Goal: Contribute content

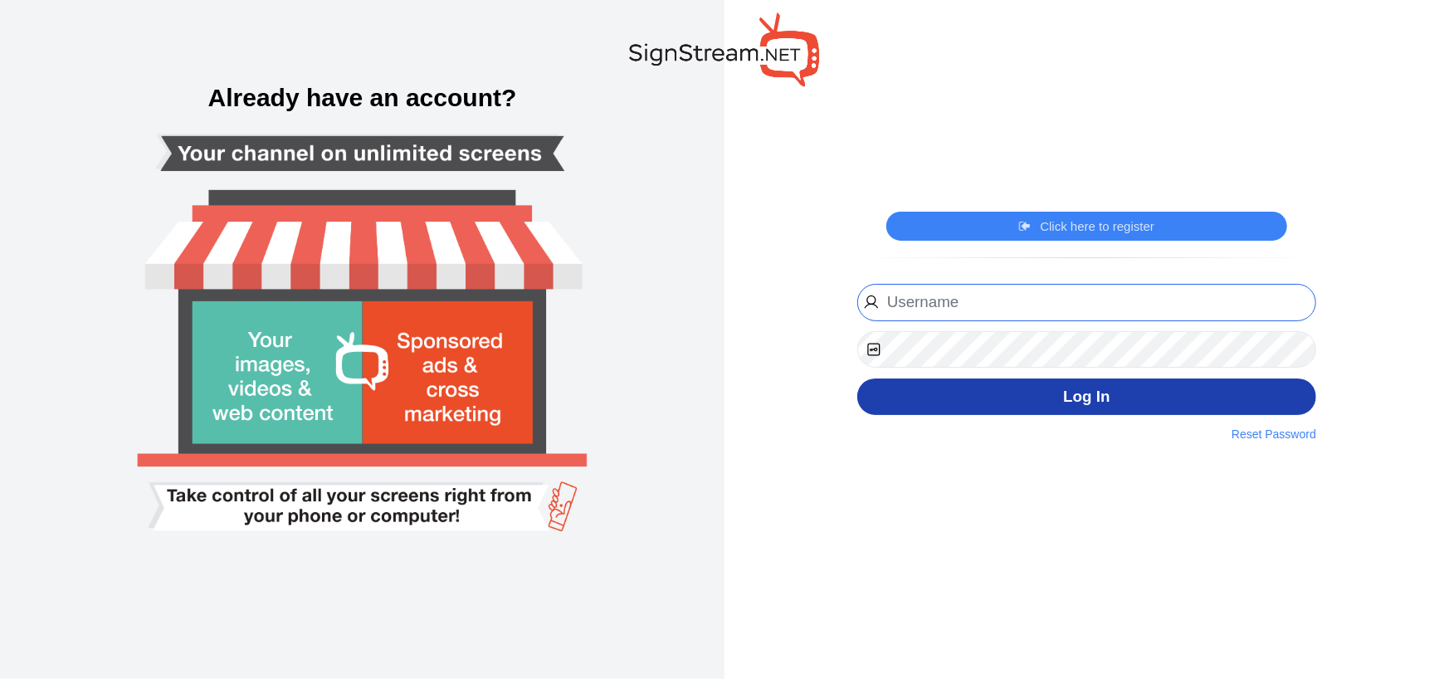
type input "Dancemcda@msn.com"
click at [1041, 401] on button "Log In" at bounding box center [1086, 396] width 459 height 37
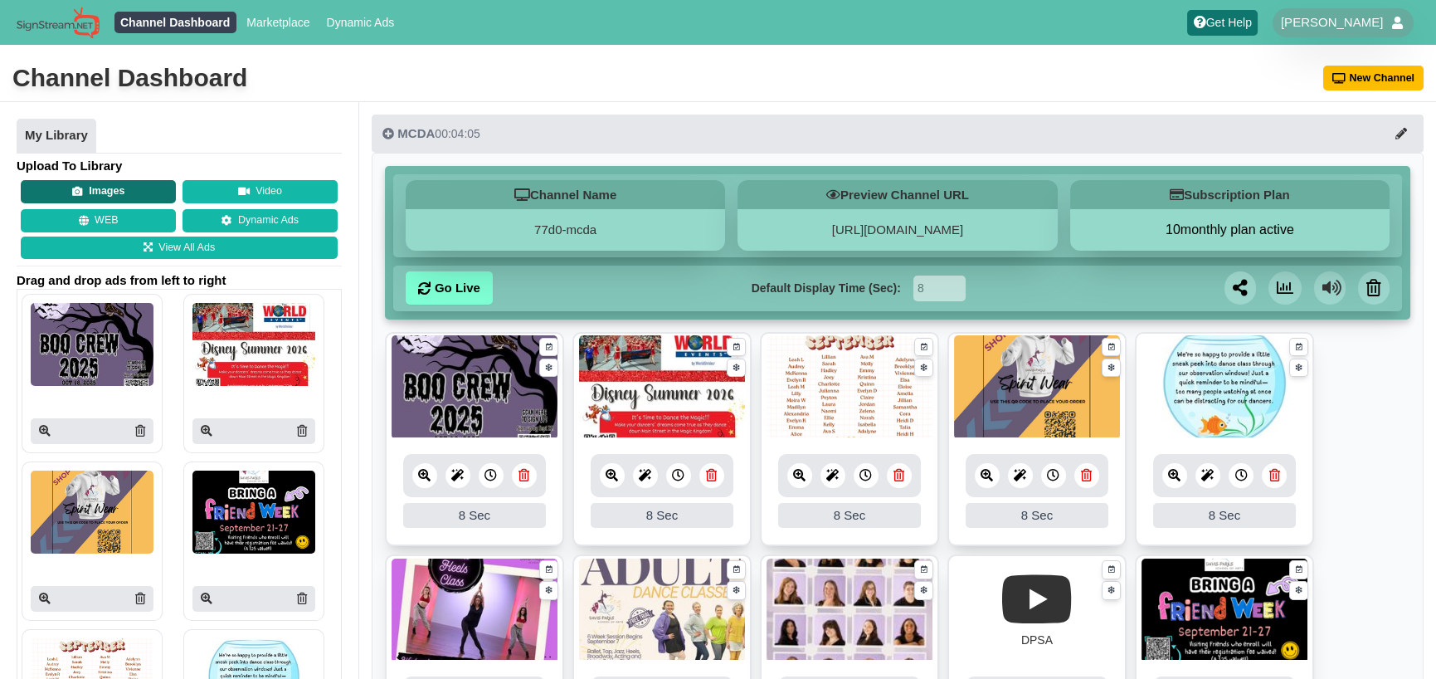
click at [90, 197] on button "Images" at bounding box center [98, 191] width 155 height 23
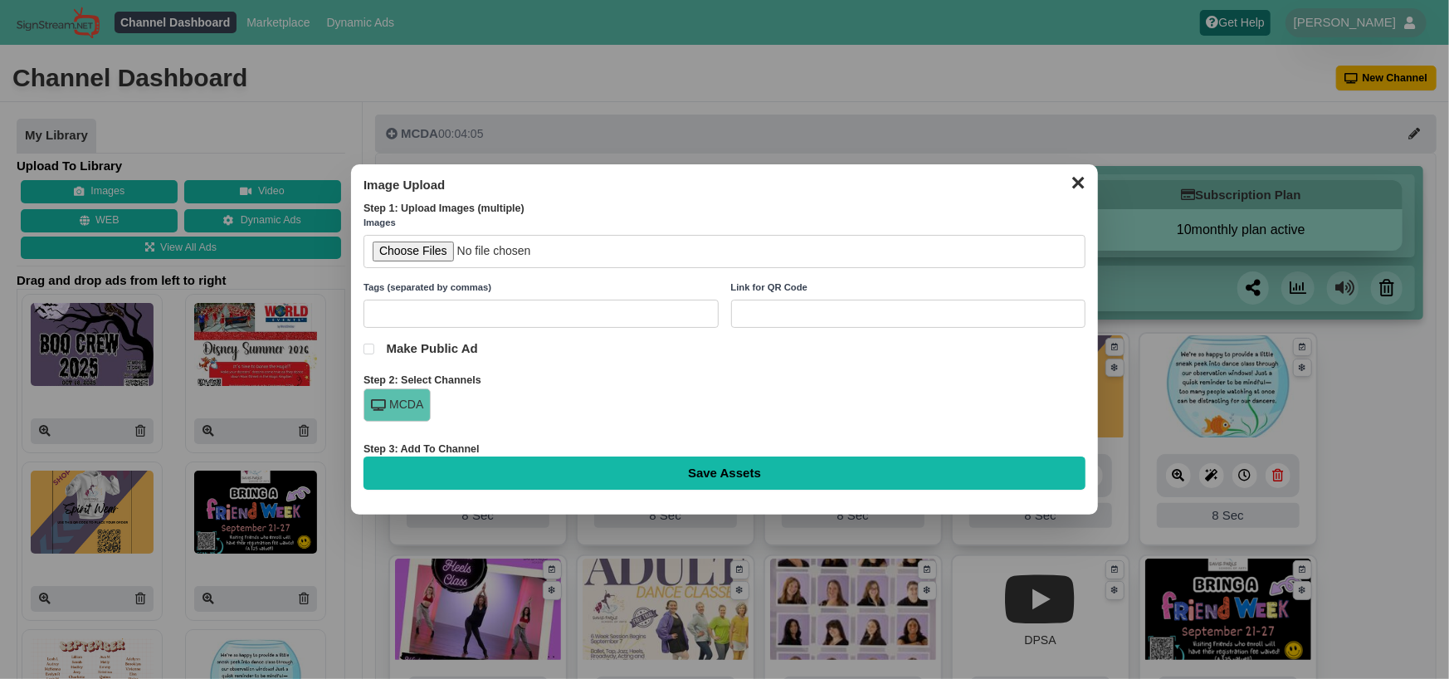
click at [417, 248] on input "file" at bounding box center [724, 252] width 722 height 34
click at [402, 251] on input "file" at bounding box center [724, 252] width 722 height 34
type input "C:\fakepath\Free Music Makers Class.jpg"
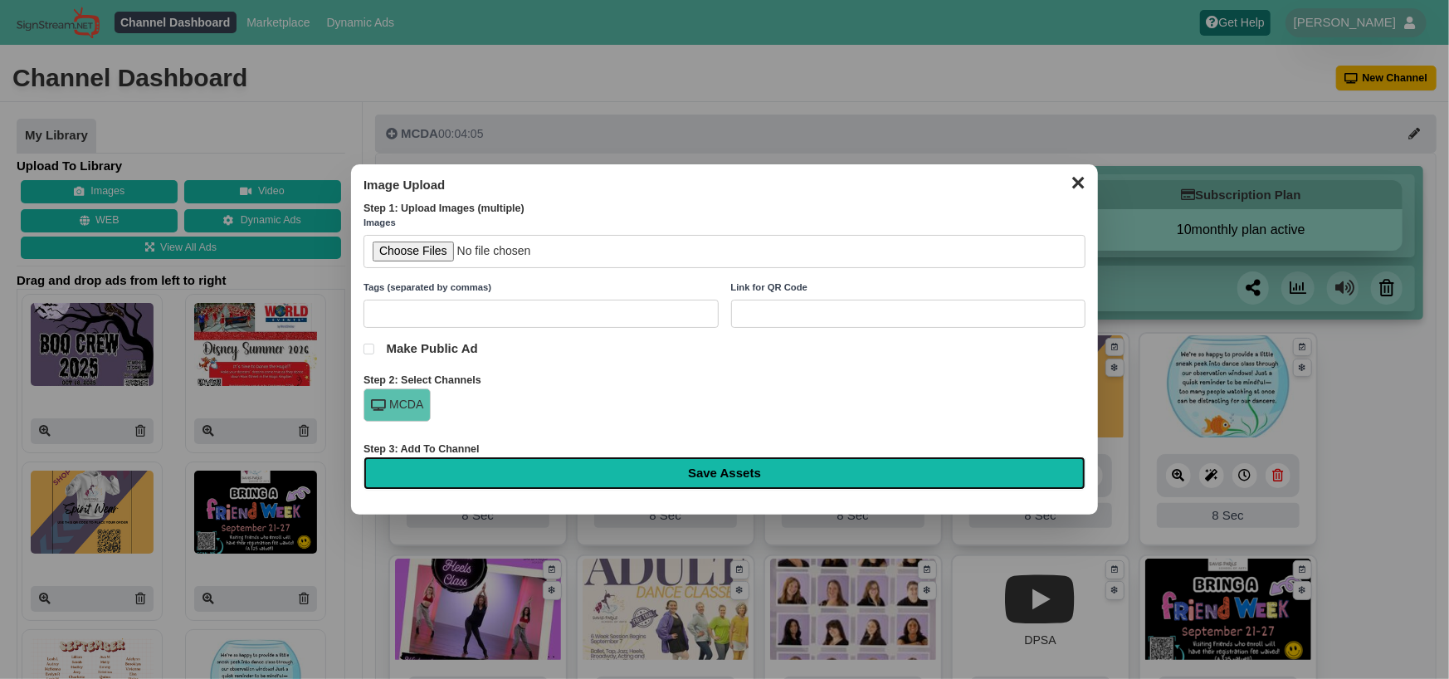
click at [695, 475] on input "Save Assets" at bounding box center [724, 472] width 722 height 33
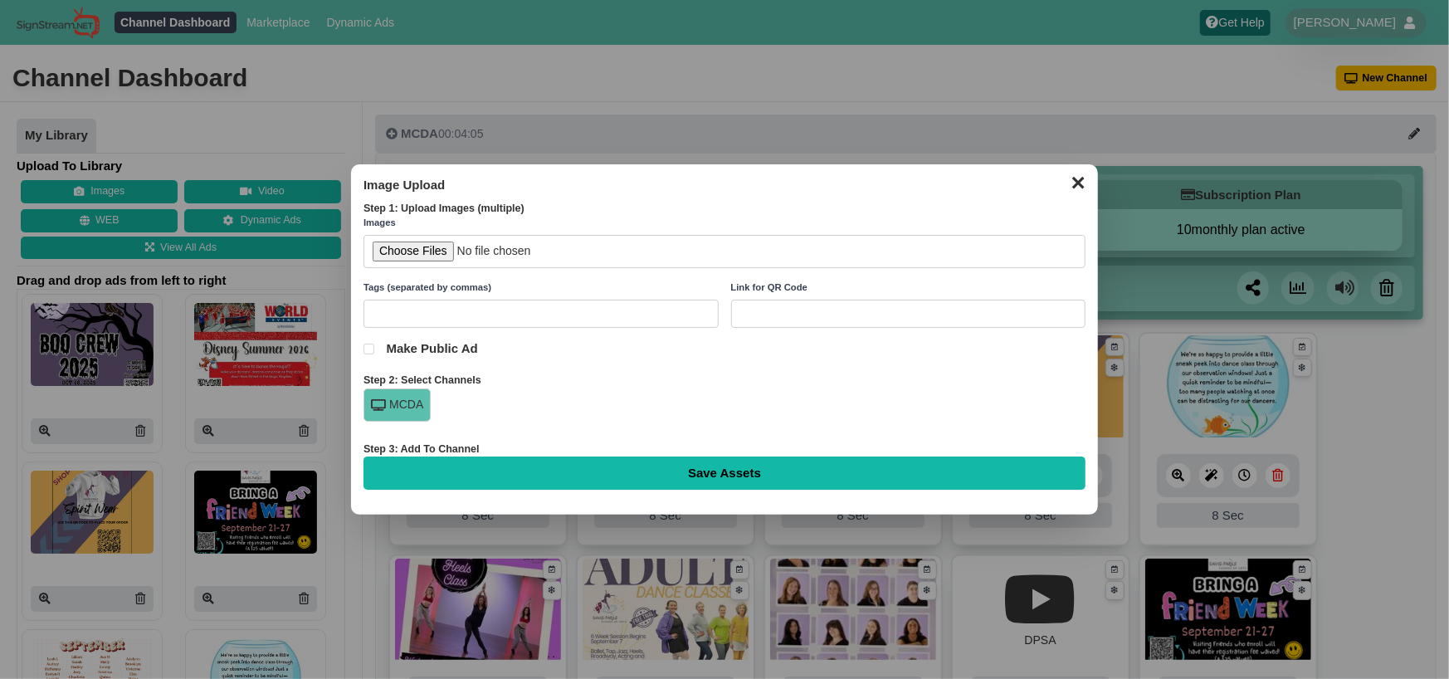
type input "Saving..."
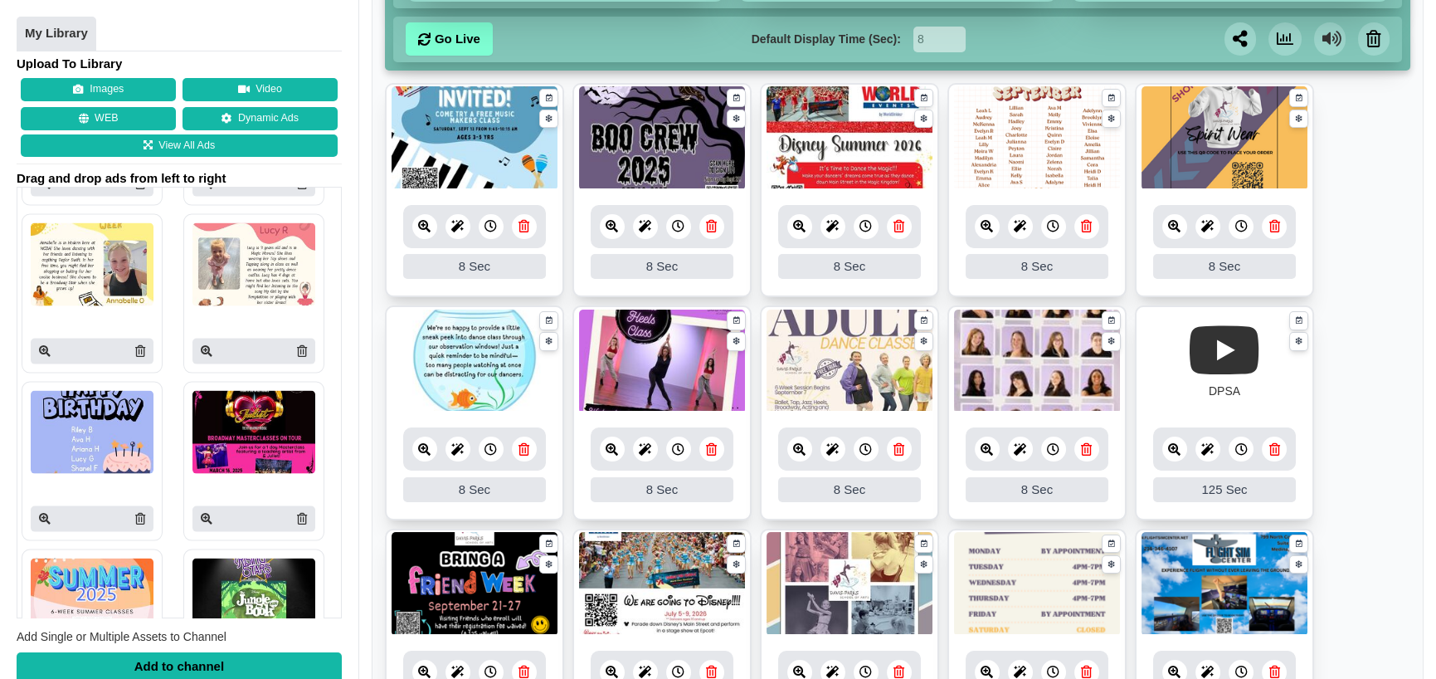
scroll to position [9377, 0]
